Goal: Obtain resource: Obtain resource

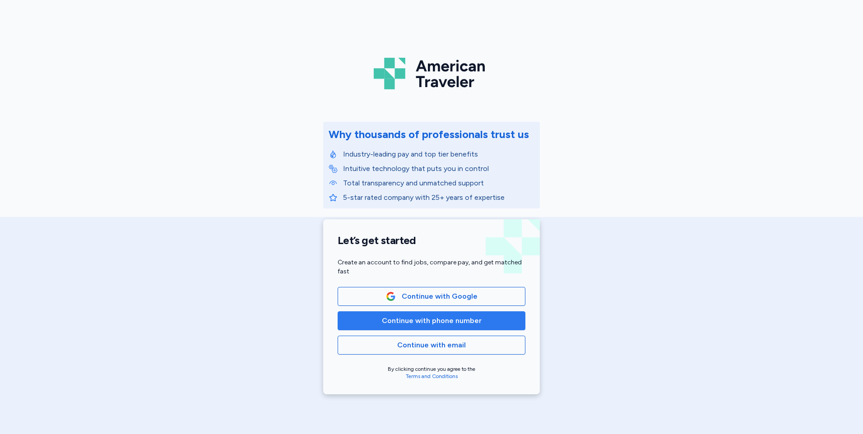
click at [406, 322] on span "Continue with phone number" at bounding box center [432, 321] width 100 height 11
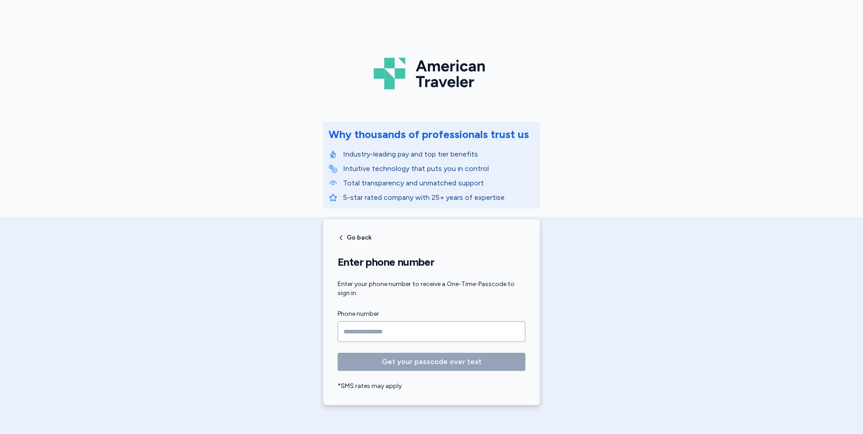
click at [395, 329] on input "Phone number" at bounding box center [432, 331] width 188 height 21
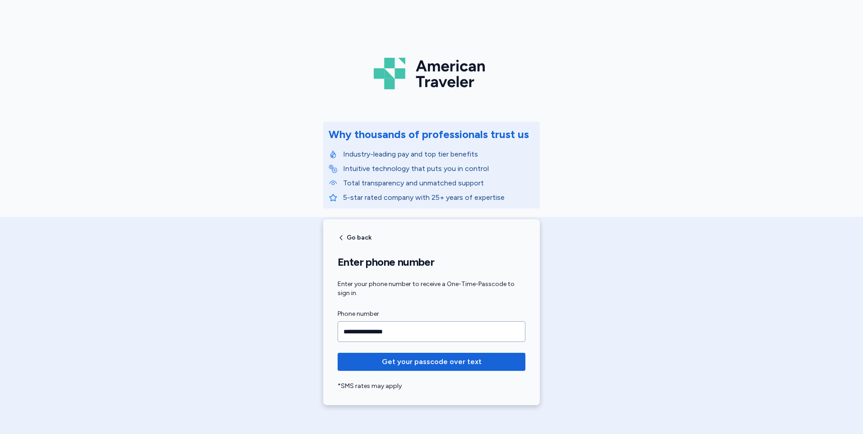
type input "**********"
click at [338, 353] on button "Get your passcode over text" at bounding box center [432, 362] width 188 height 18
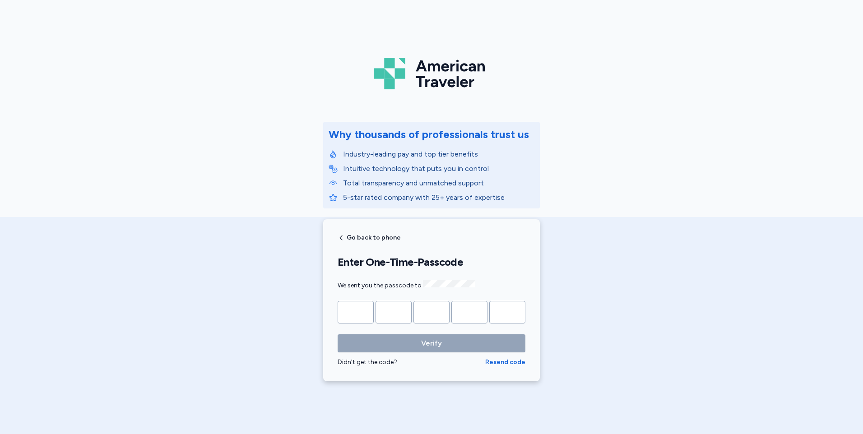
click at [343, 304] on input "Please enter OTP character 1" at bounding box center [356, 312] width 36 height 23
type input "*"
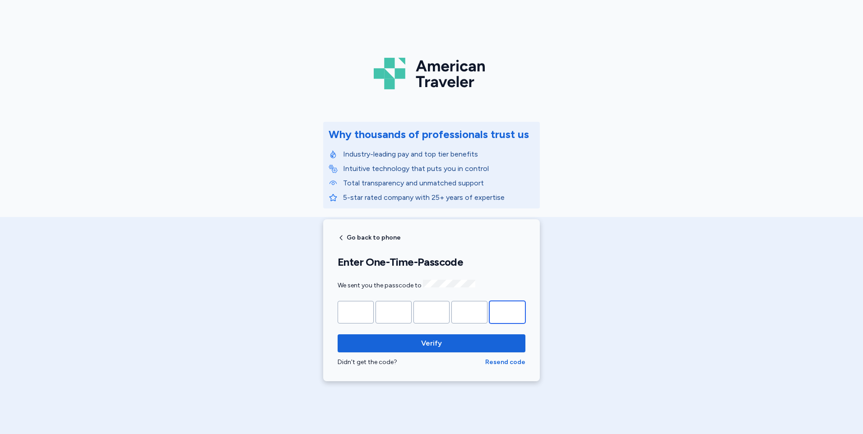
type input "*"
click at [338, 334] on button "Verify" at bounding box center [432, 343] width 188 height 18
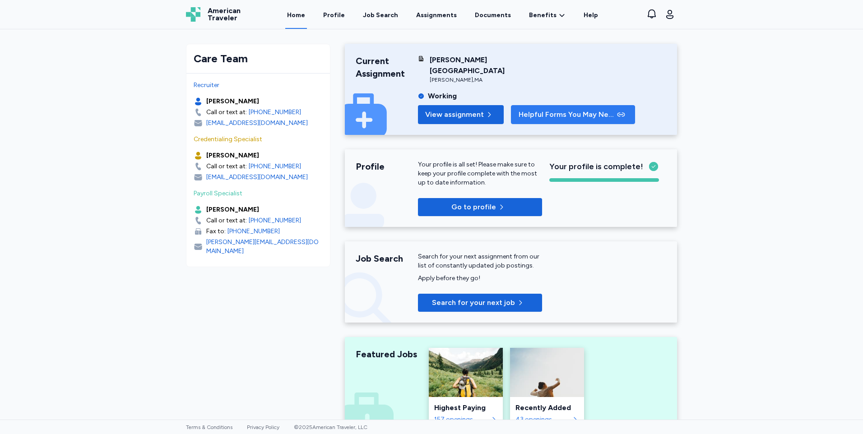
click at [537, 109] on span "Helpful Forms You May Need" at bounding box center [567, 114] width 97 height 11
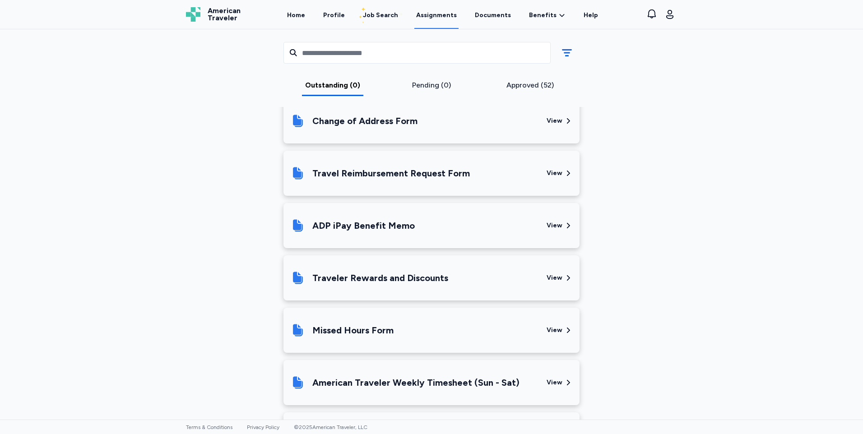
scroll to position [288, 0]
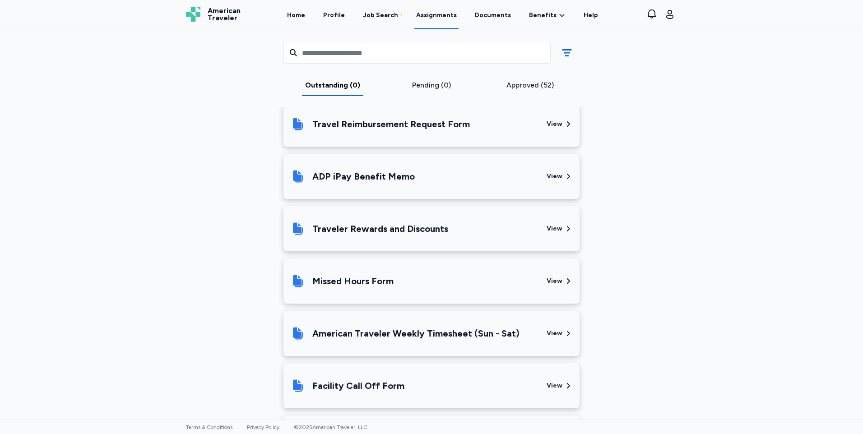
click at [427, 334] on div "American Traveler Weekly Timesheet (Sun - Sat)" at bounding box center [415, 333] width 207 height 13
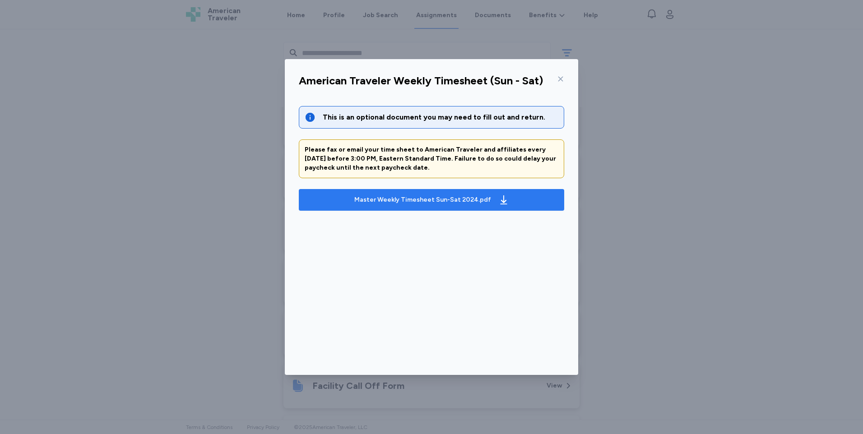
click at [426, 200] on div "Master Weekly Timesheet Sun-Sat 2024.pdf" at bounding box center [422, 199] width 137 height 9
